Goal: Transaction & Acquisition: Book appointment/travel/reservation

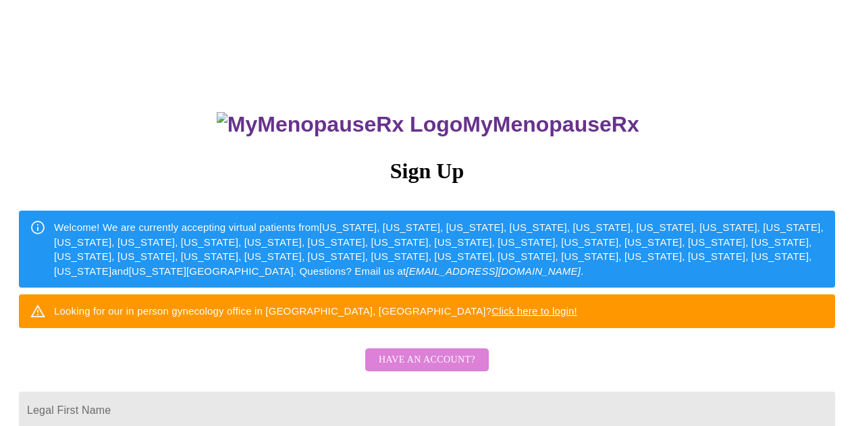
click at [462, 369] on span "Have an account?" at bounding box center [427, 360] width 97 height 17
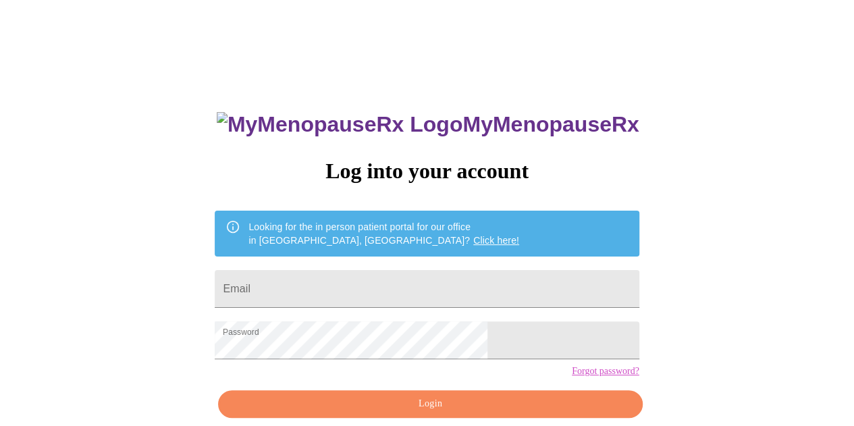
click at [431, 286] on input "Email" at bounding box center [427, 289] width 424 height 38
type input "[EMAIL_ADDRESS][DOMAIN_NAME]"
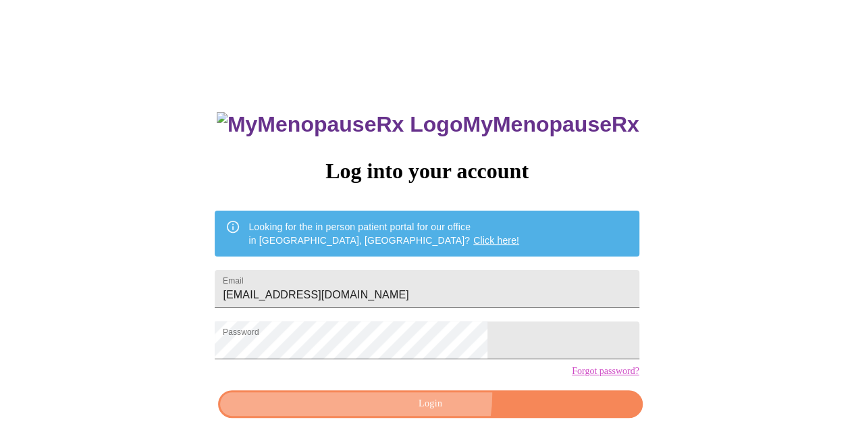
click at [417, 418] on button "Login" at bounding box center [430, 404] width 424 height 28
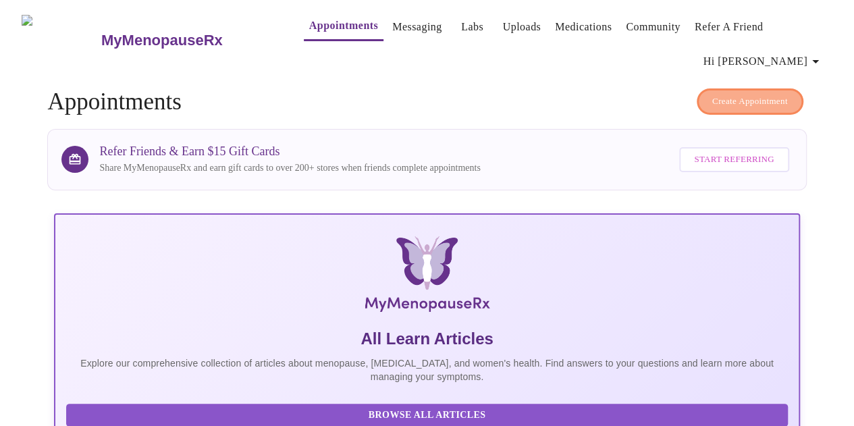
click at [737, 94] on span "Create Appointment" at bounding box center [750, 102] width 76 height 16
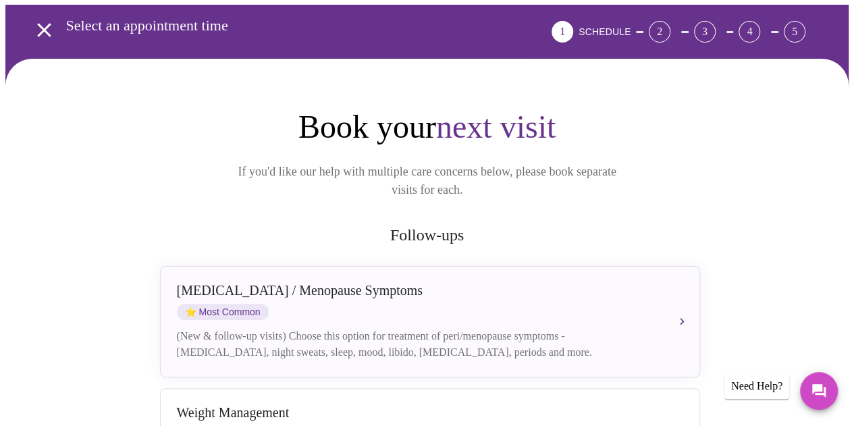
scroll to position [75, 0]
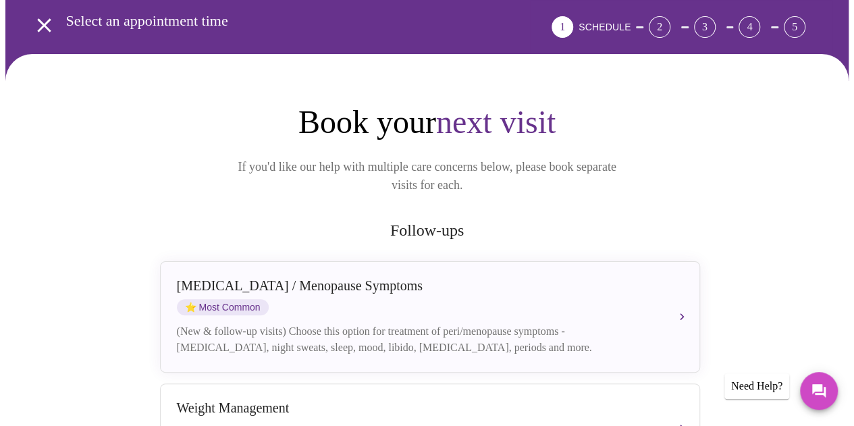
click at [438, 280] on div "[MEDICAL_DATA] / Menopause Symptoms ⭐ Most Common" at bounding box center [416, 296] width 479 height 37
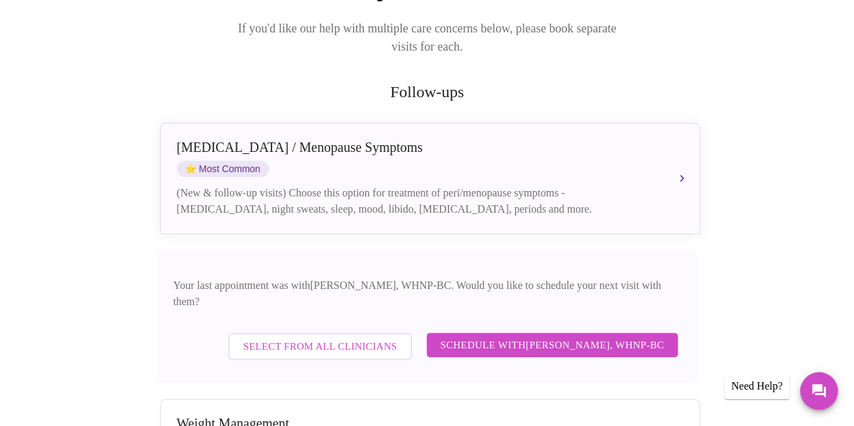
scroll to position [213, 0]
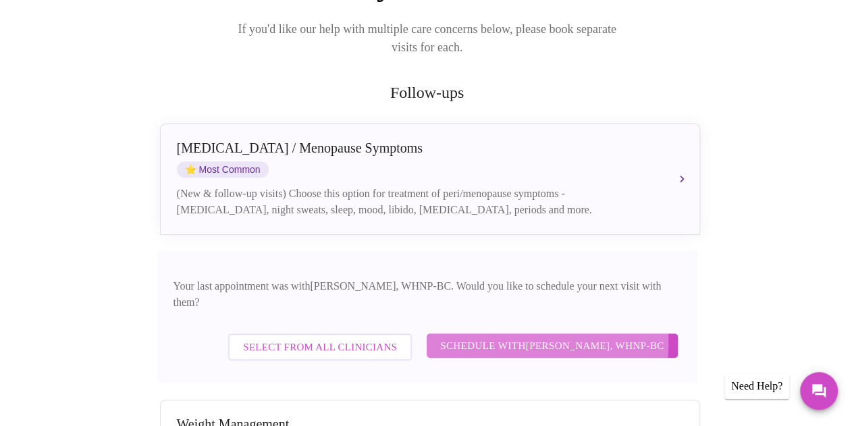
click at [471, 337] on span "Schedule with [PERSON_NAME], WHNP-BC" at bounding box center [552, 346] width 224 height 18
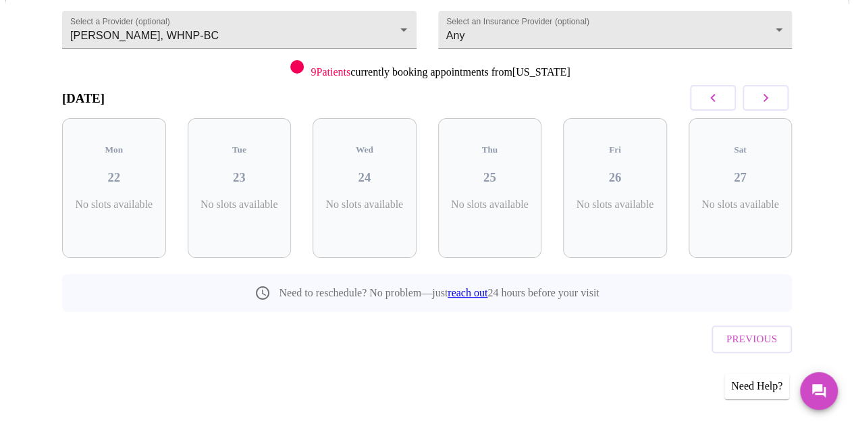
scroll to position [123, 0]
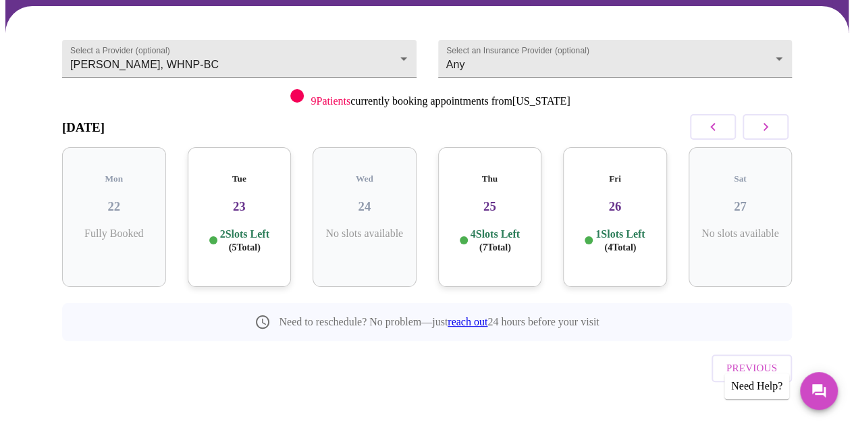
click at [229, 242] on span "( 5 Total)" at bounding box center [245, 247] width 32 height 10
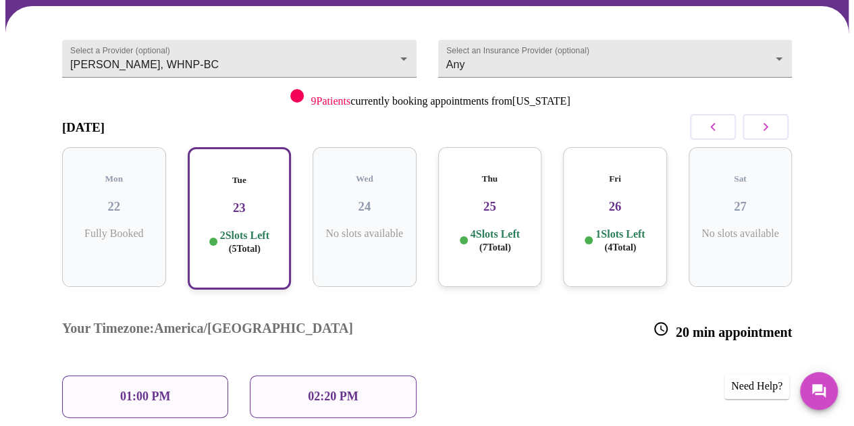
click at [510, 242] on span "( 7 Total)" at bounding box center [495, 247] width 32 height 10
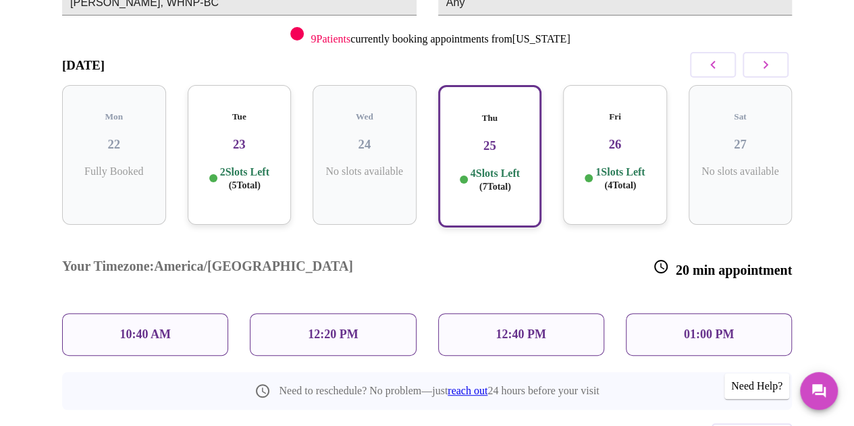
scroll to position [153, 0]
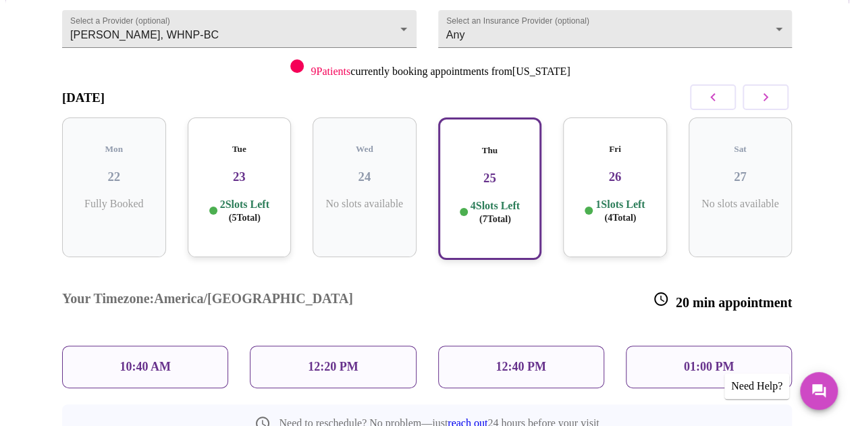
click at [627, 213] on span "( 4 Total)" at bounding box center [620, 218] width 32 height 10
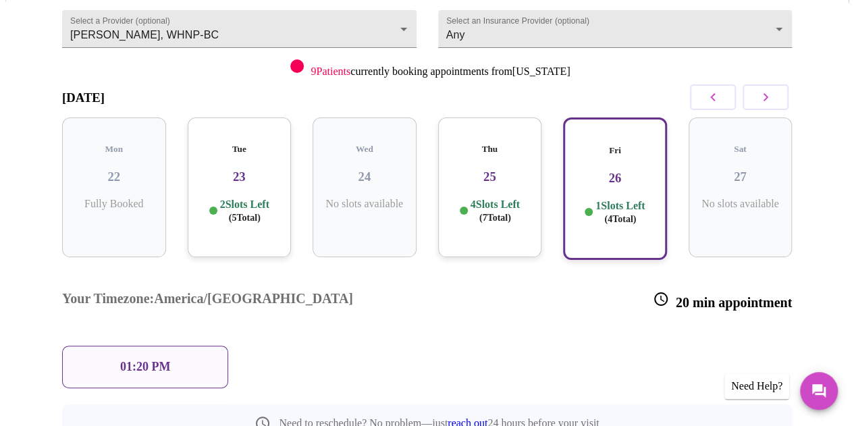
click at [469, 217] on div "Thu 25 4 Slots Left ( 7 Total)" at bounding box center [490, 187] width 104 height 140
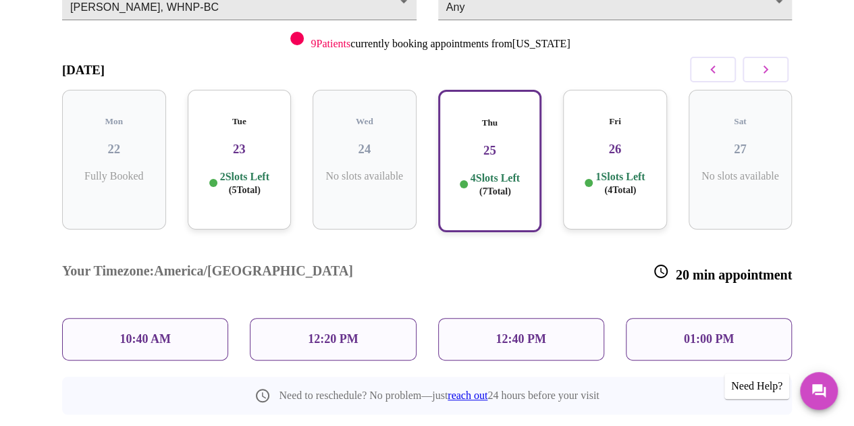
scroll to position [135, 0]
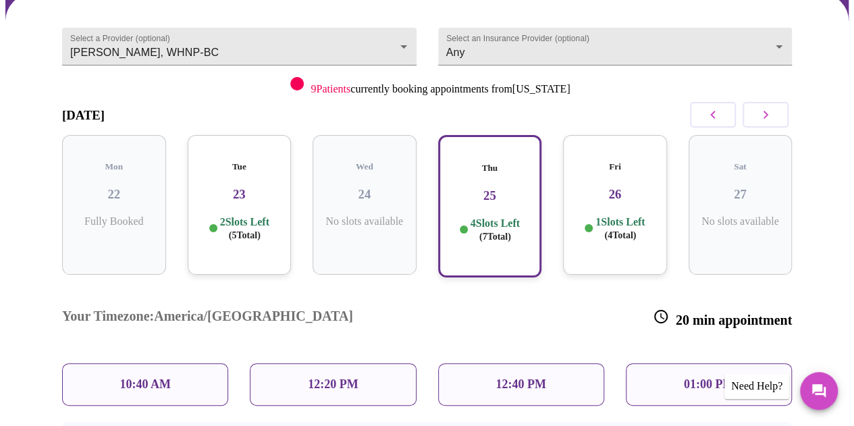
click at [774, 113] on icon "button" at bounding box center [766, 115] width 16 height 16
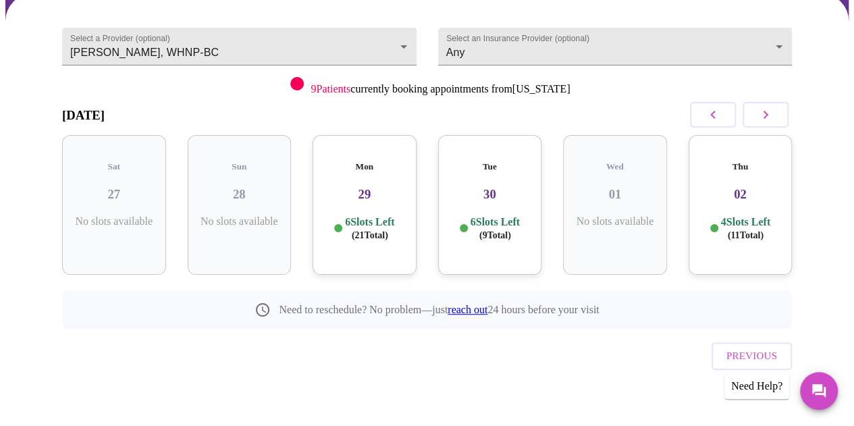
scroll to position [123, 0]
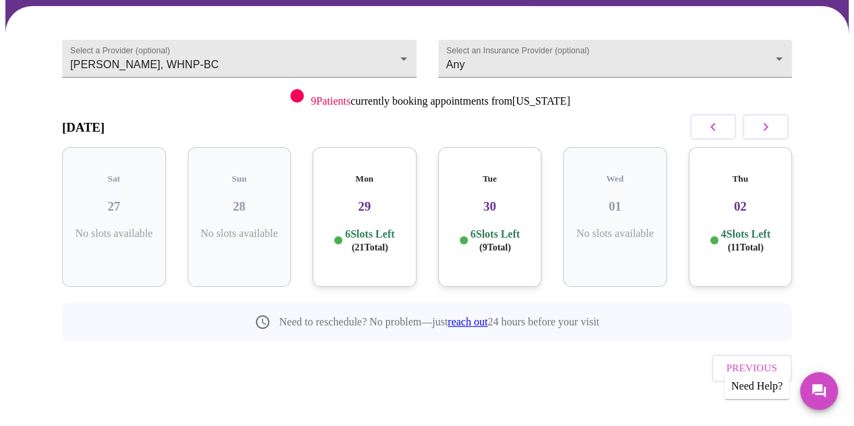
click at [363, 242] on span "( 21 Total)" at bounding box center [370, 247] width 36 height 10
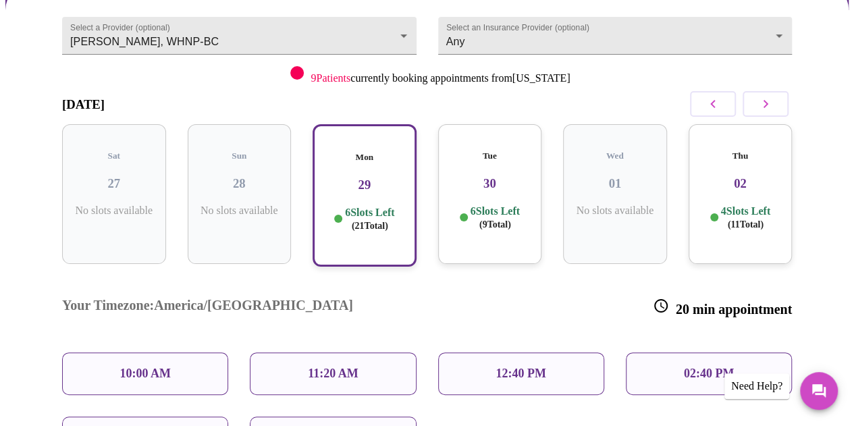
scroll to position [147, 0]
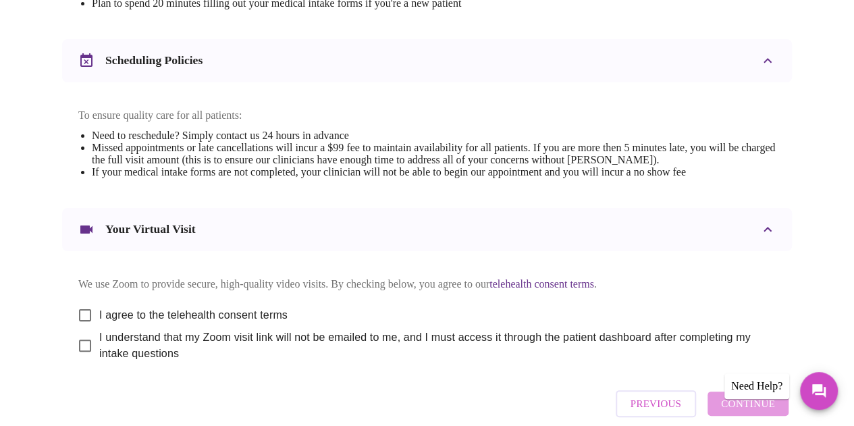
scroll to position [509, 0]
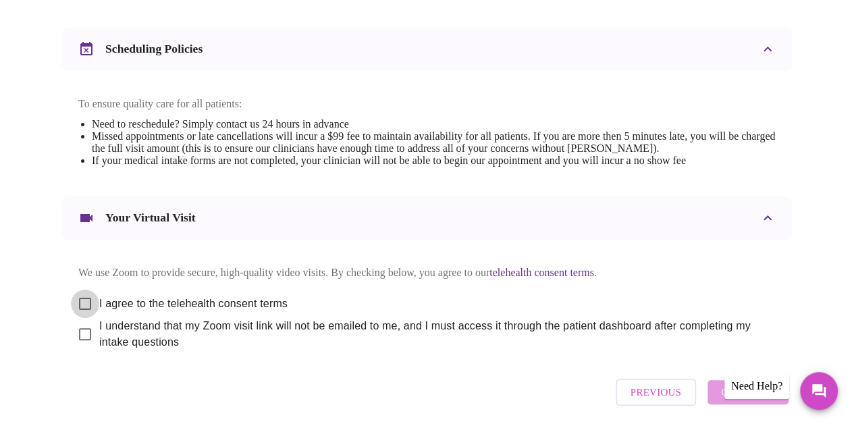
click at [78, 311] on input "I agree to the telehealth consent terms" at bounding box center [85, 304] width 28 height 28
checkbox input "true"
click at [78, 344] on input "I understand that my Zoom visit link will not be emailed to me, and I must acce…" at bounding box center [85, 334] width 28 height 28
checkbox input "true"
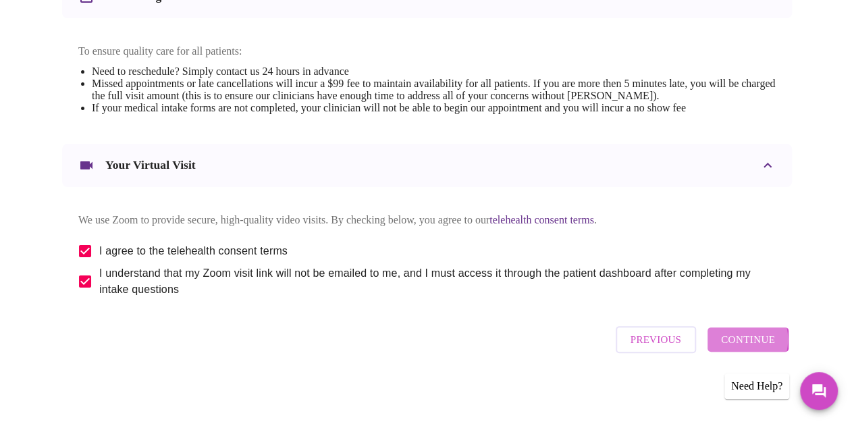
click at [742, 345] on span "Continue" at bounding box center [748, 340] width 54 height 18
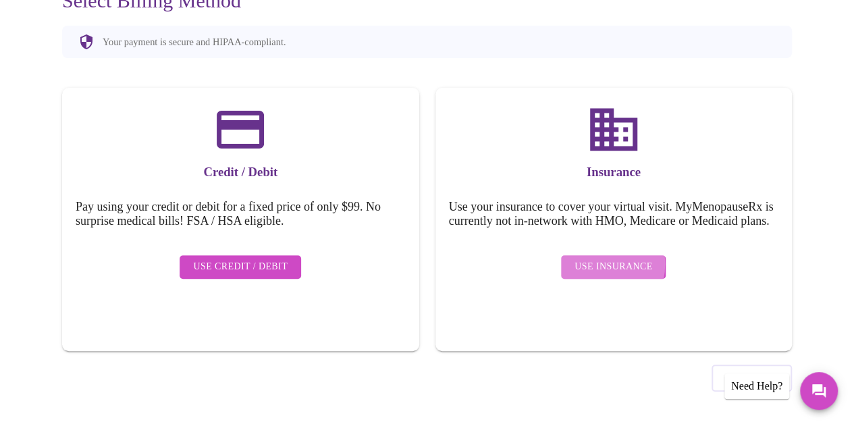
click at [591, 268] on span "Use Insurance" at bounding box center [614, 267] width 78 height 17
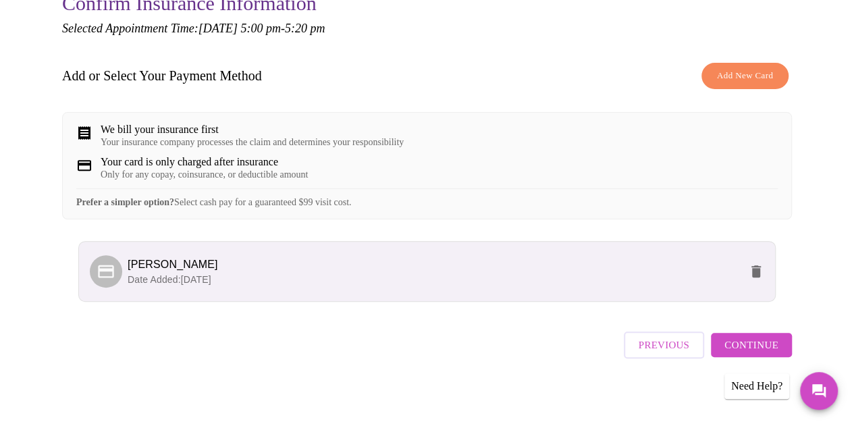
scroll to position [178, 0]
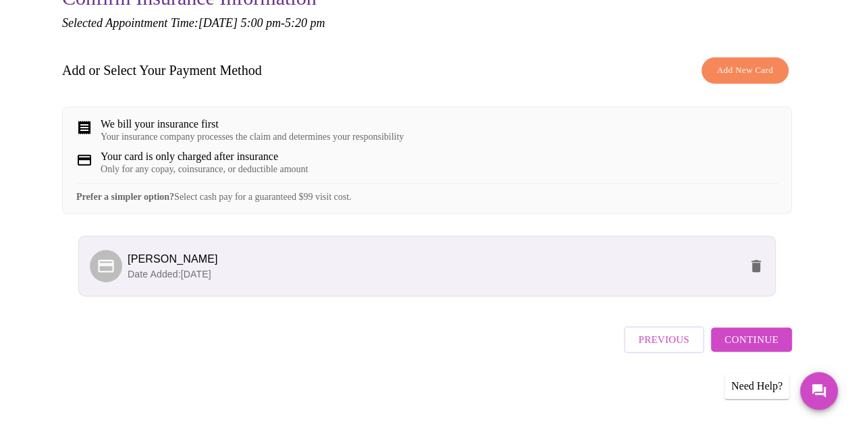
click at [731, 346] on button "Continue" at bounding box center [751, 339] width 81 height 24
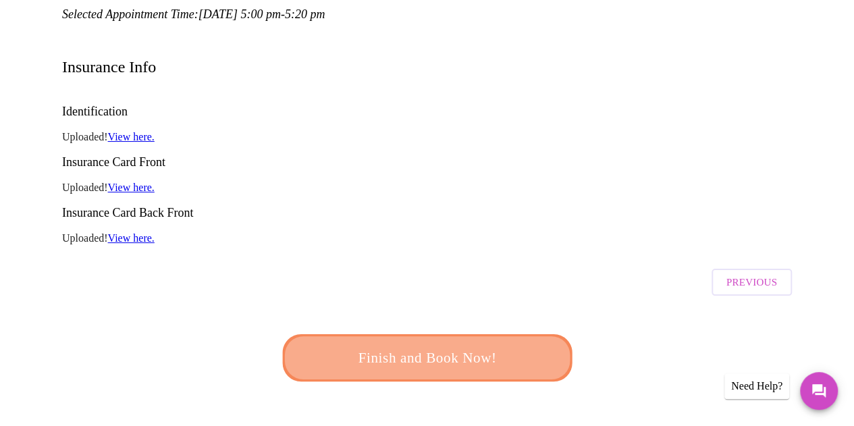
click at [454, 345] on span "Finish and Book Now!" at bounding box center [426, 357] width 251 height 25
